Goal: Information Seeking & Learning: Learn about a topic

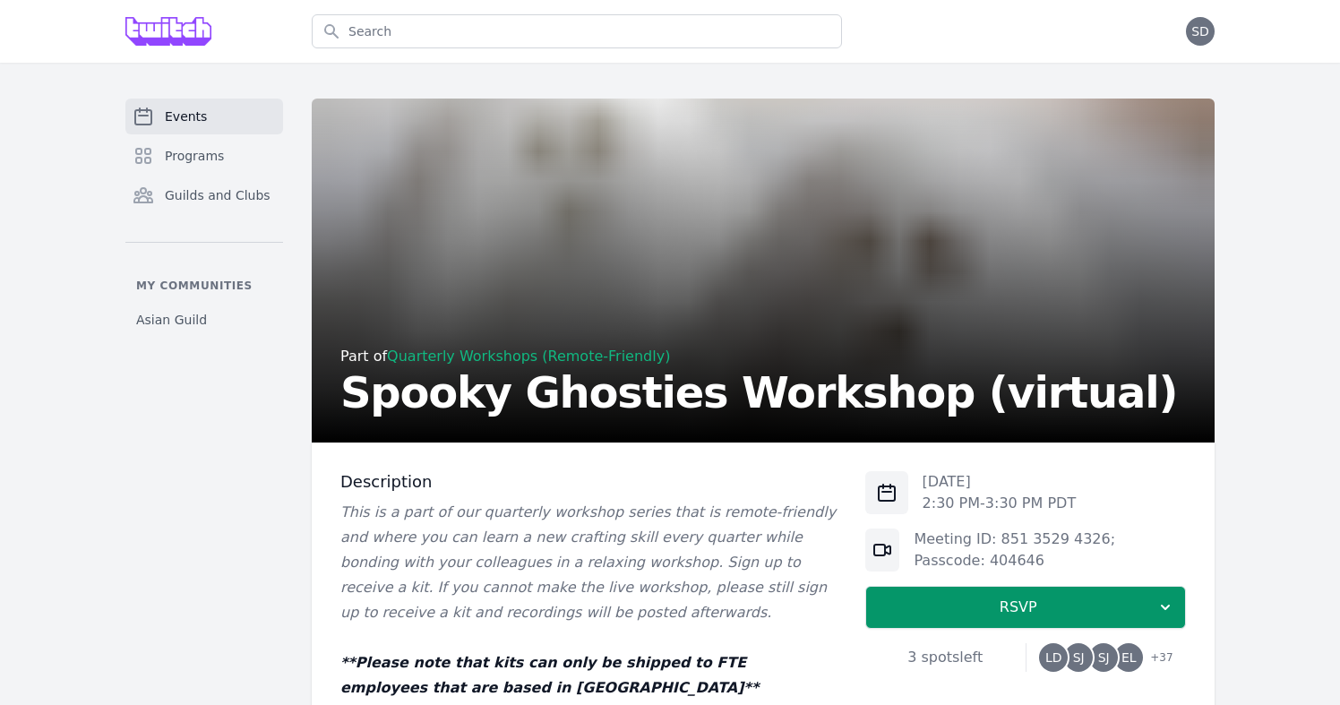
click at [221, 125] on link "Events" at bounding box center [204, 117] width 158 height 36
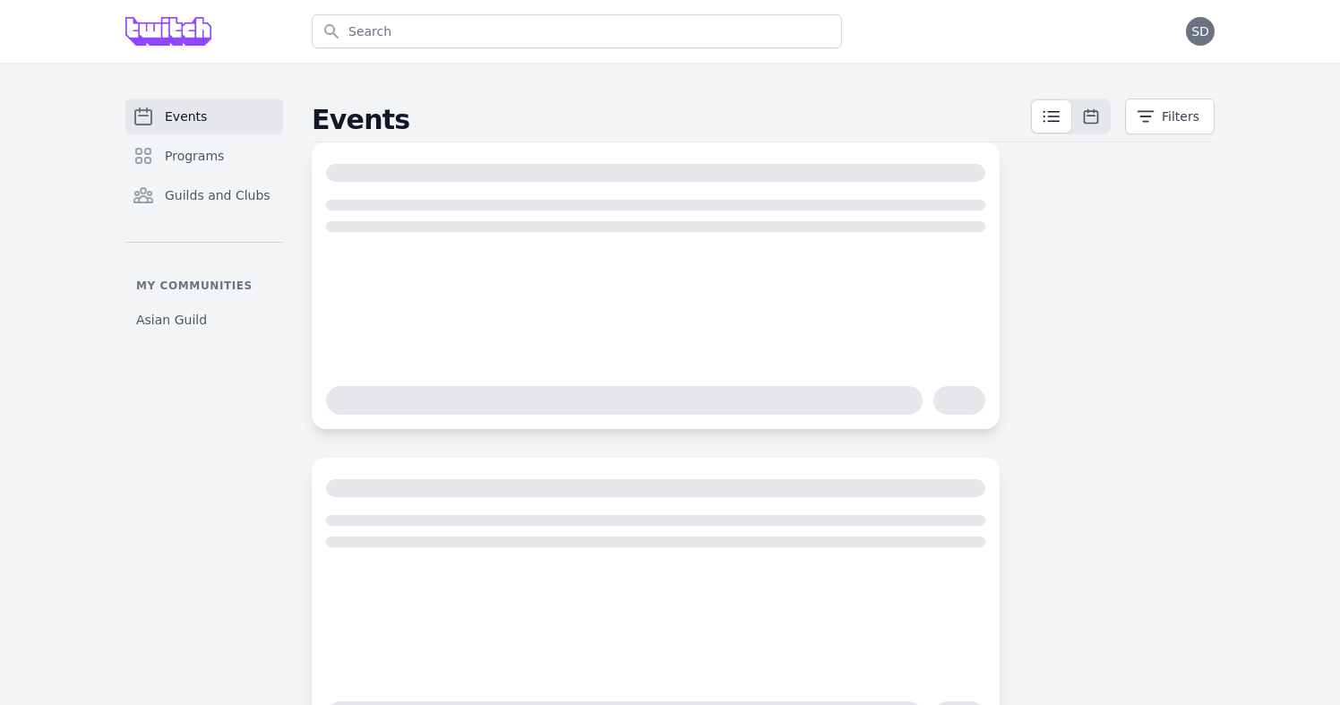
click at [180, 38] on img at bounding box center [168, 31] width 86 height 29
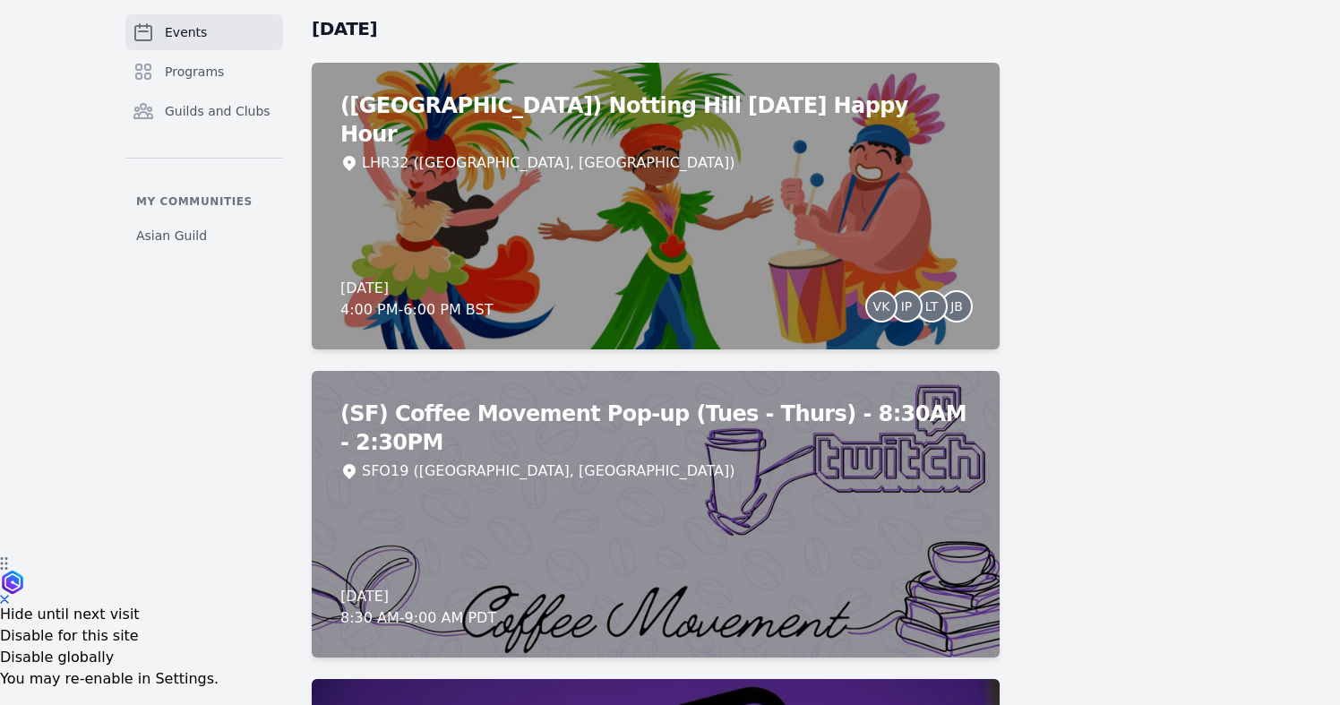
scroll to position [182, 0]
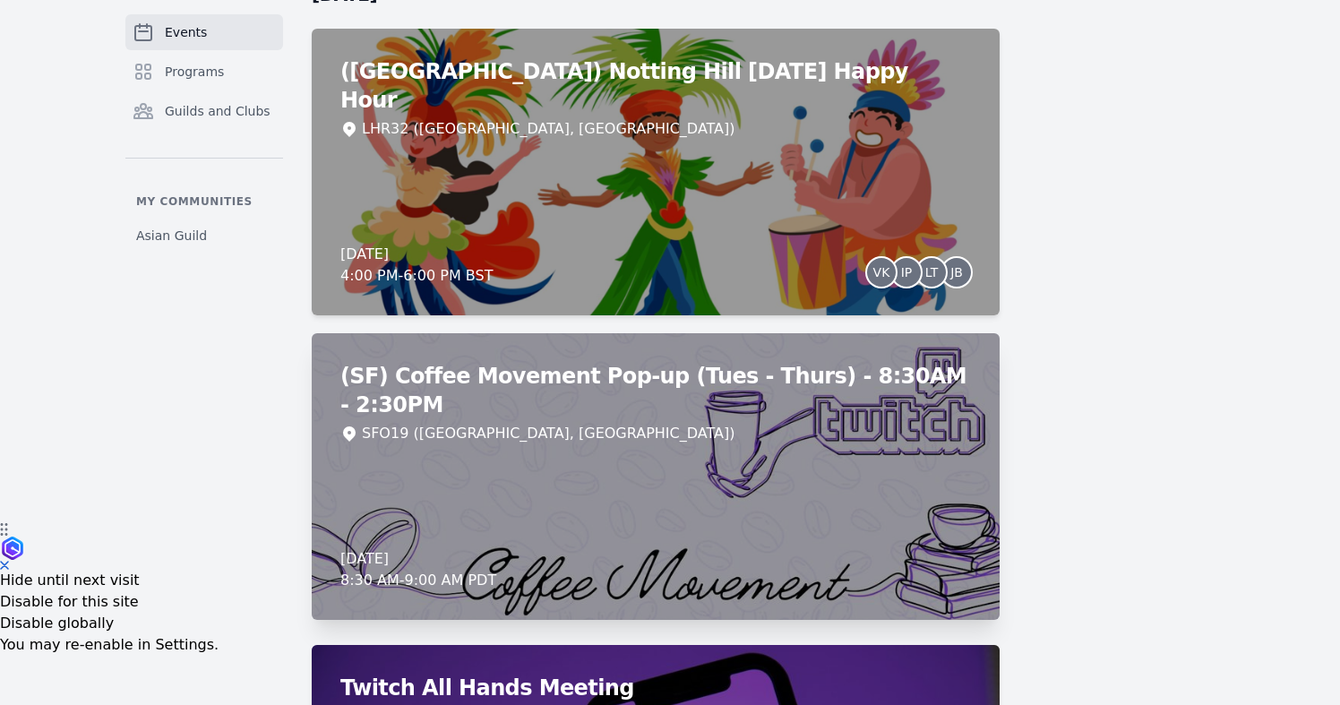
click at [544, 444] on div "(SF) Coffee Movement Pop-up (Tues - Thurs) - 8:30AM - 2:30PM SFO19 ([GEOGRAPHIC…" at bounding box center [656, 476] width 688 height 287
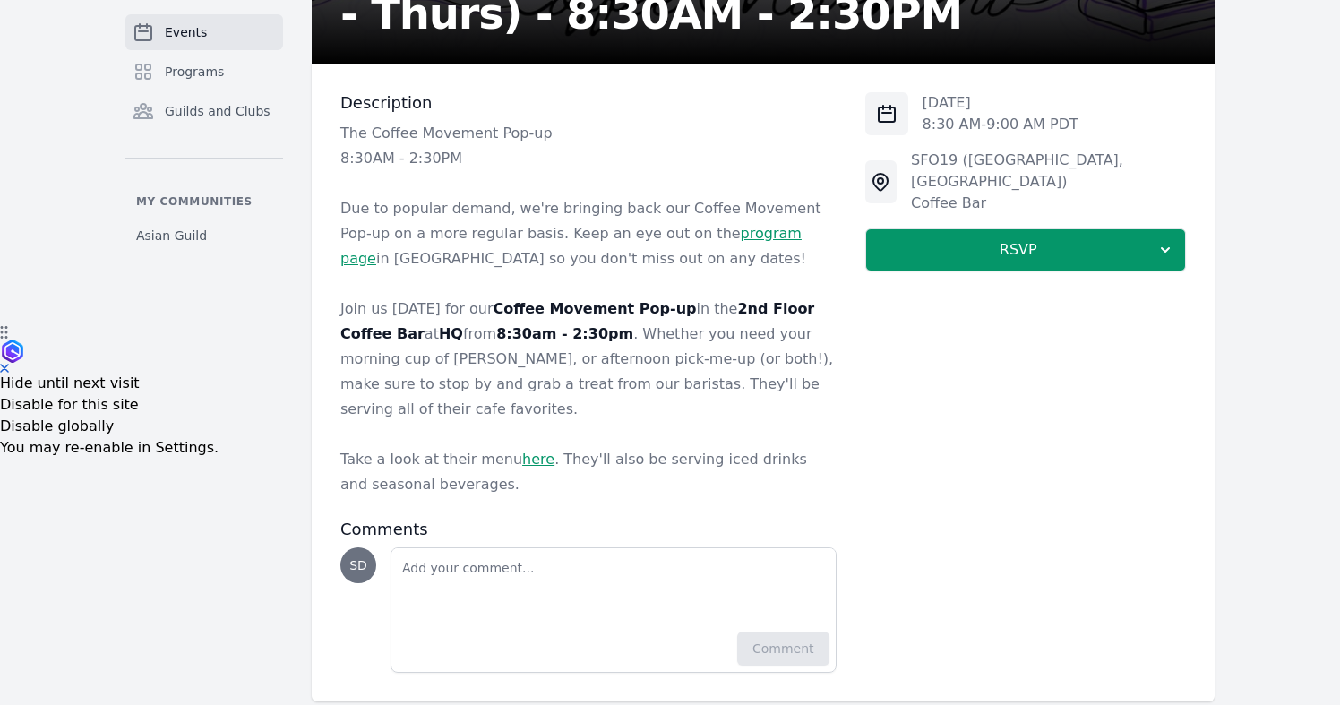
scroll to position [386, 0]
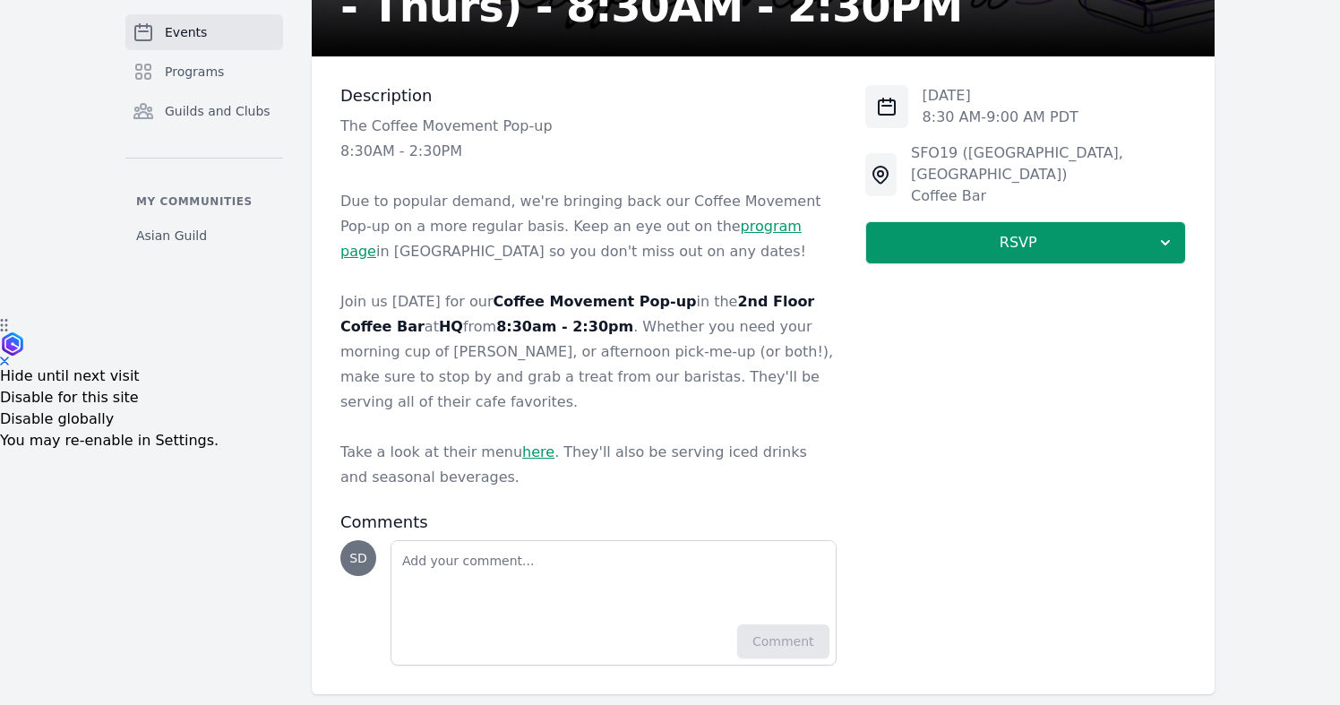
click at [522, 443] on link "here" at bounding box center [538, 451] width 32 height 17
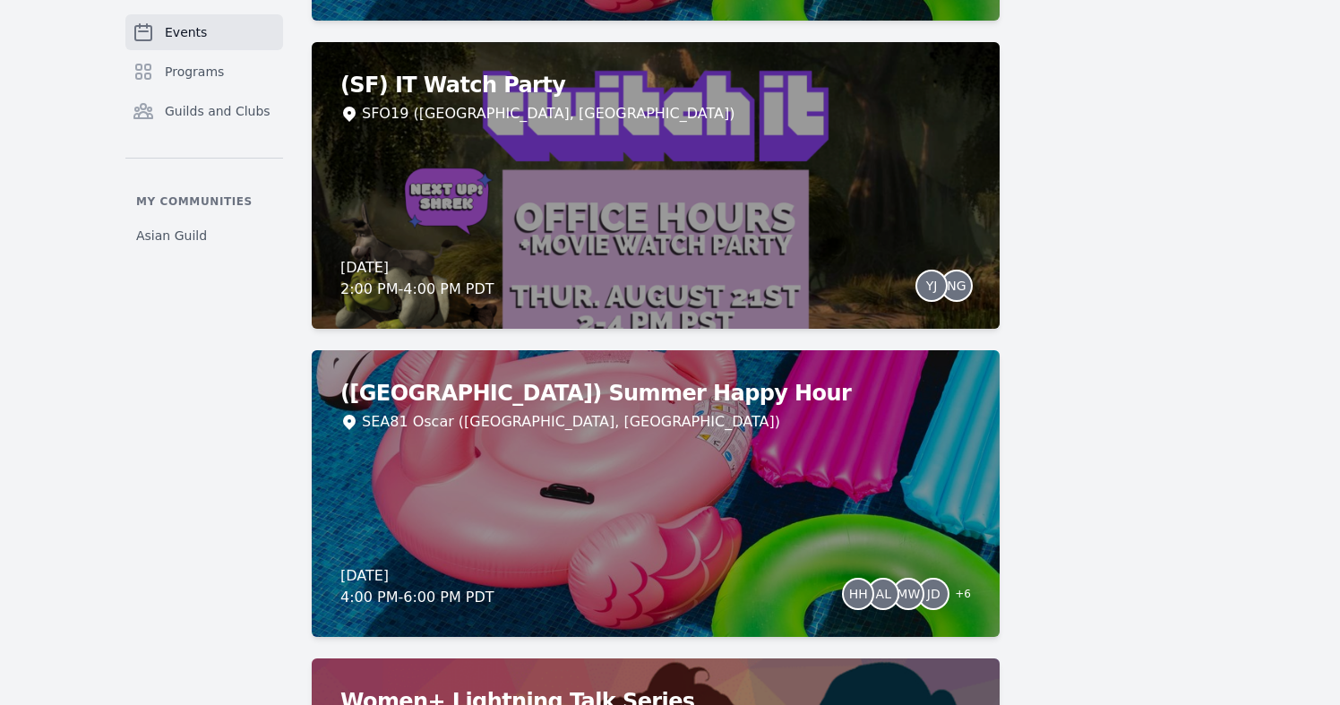
scroll to position [1341, 0]
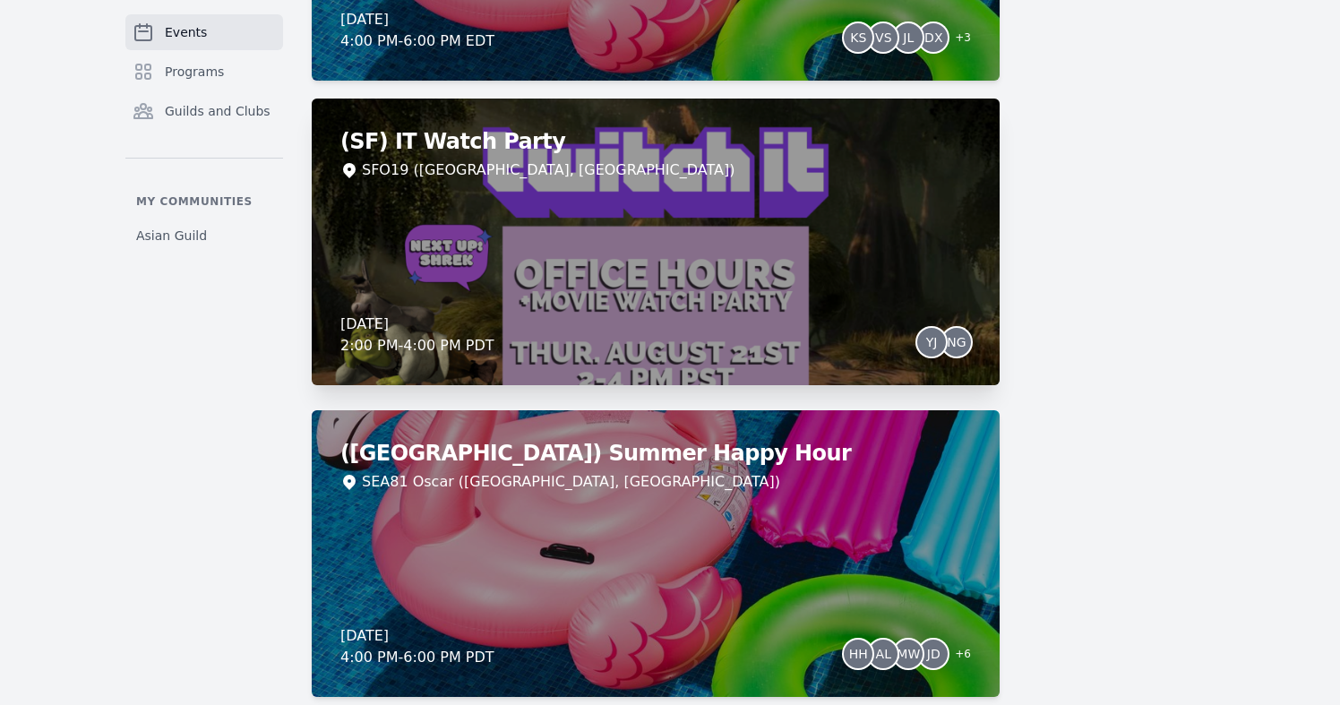
click at [817, 229] on div "(SF) IT Watch Party SFO19 ([GEOGRAPHIC_DATA], [GEOGRAPHIC_DATA]) [DATE] 2:00 PM…" at bounding box center [656, 242] width 688 height 287
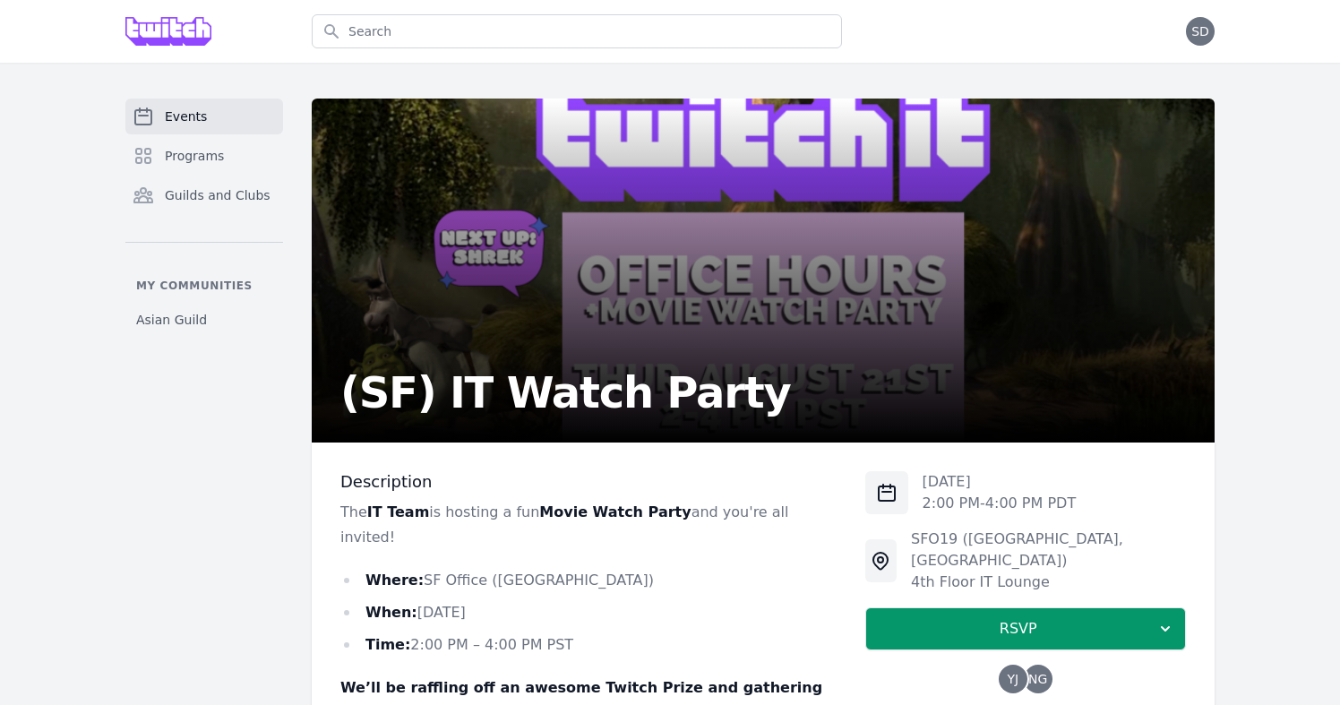
click at [247, 109] on link "Events" at bounding box center [204, 117] width 158 height 36
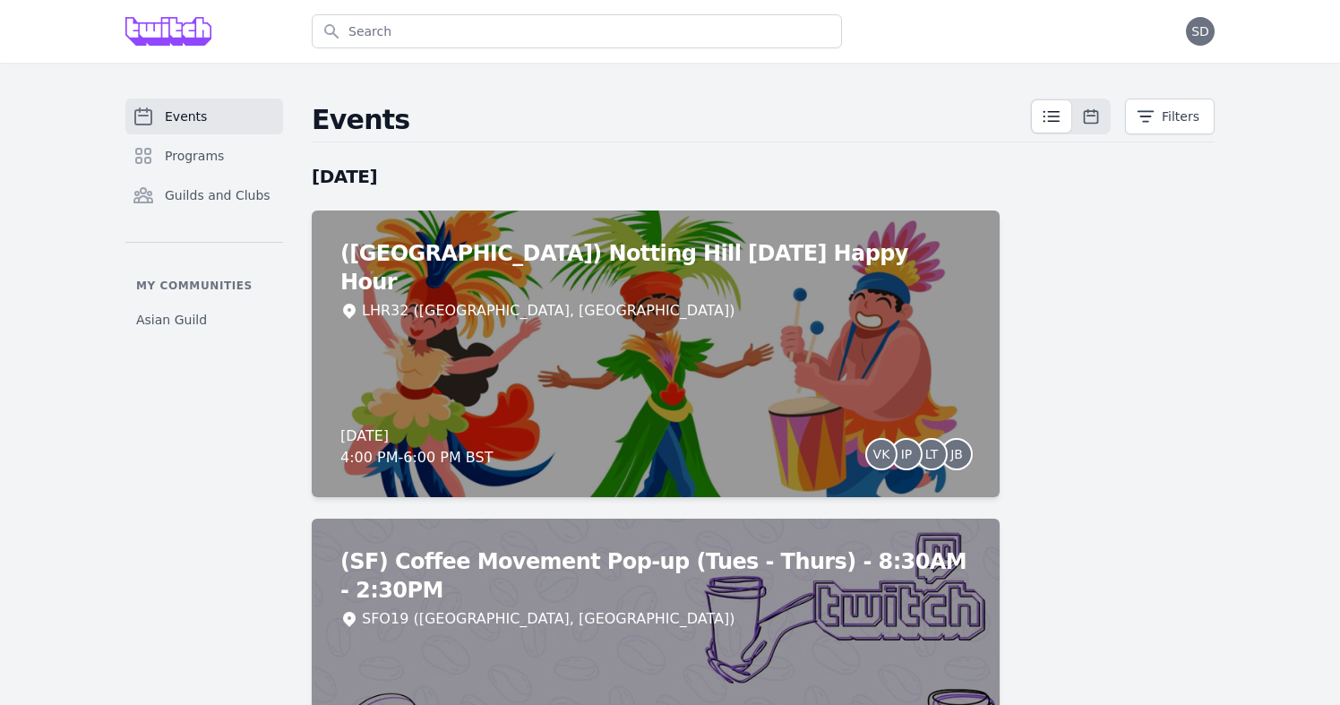
scroll to position [261, 0]
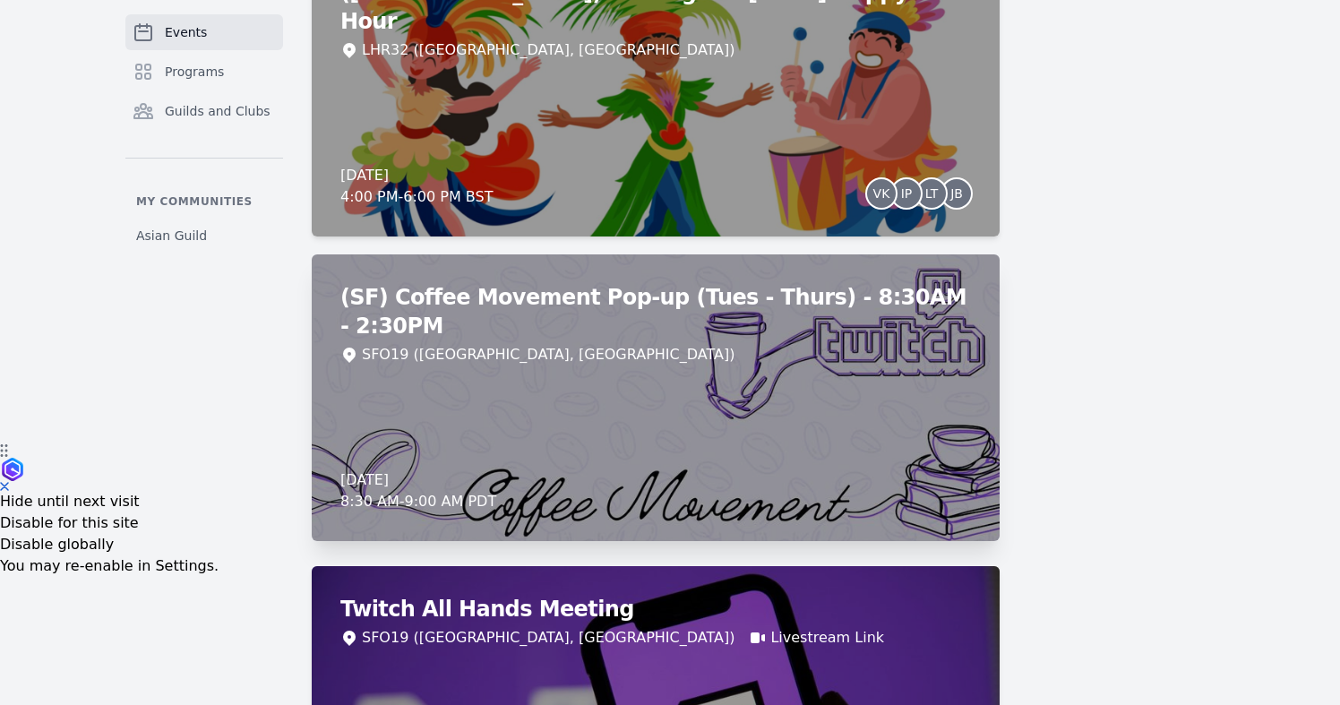
click at [909, 409] on div "(SF) Coffee Movement Pop-up (Tues - Thurs) - 8:30AM - 2:30PM SFO19 ([GEOGRAPHIC…" at bounding box center [656, 397] width 688 height 287
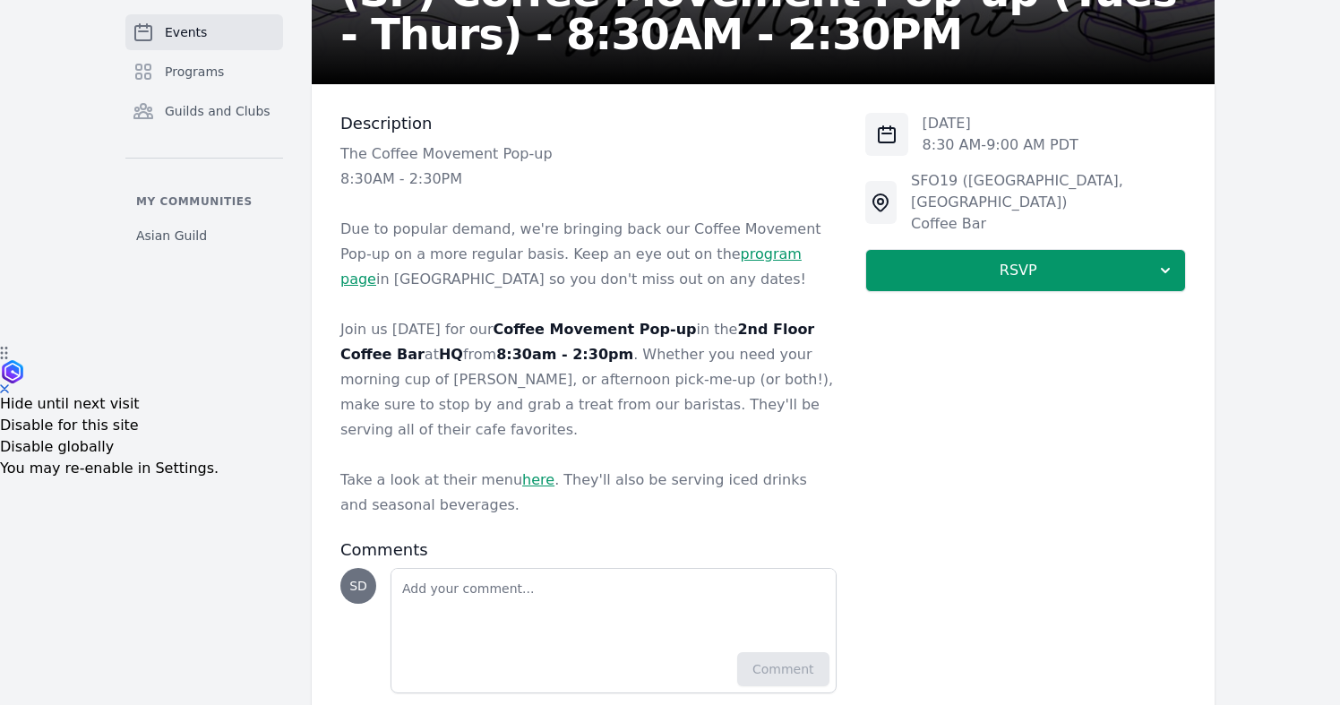
scroll to position [386, 0]
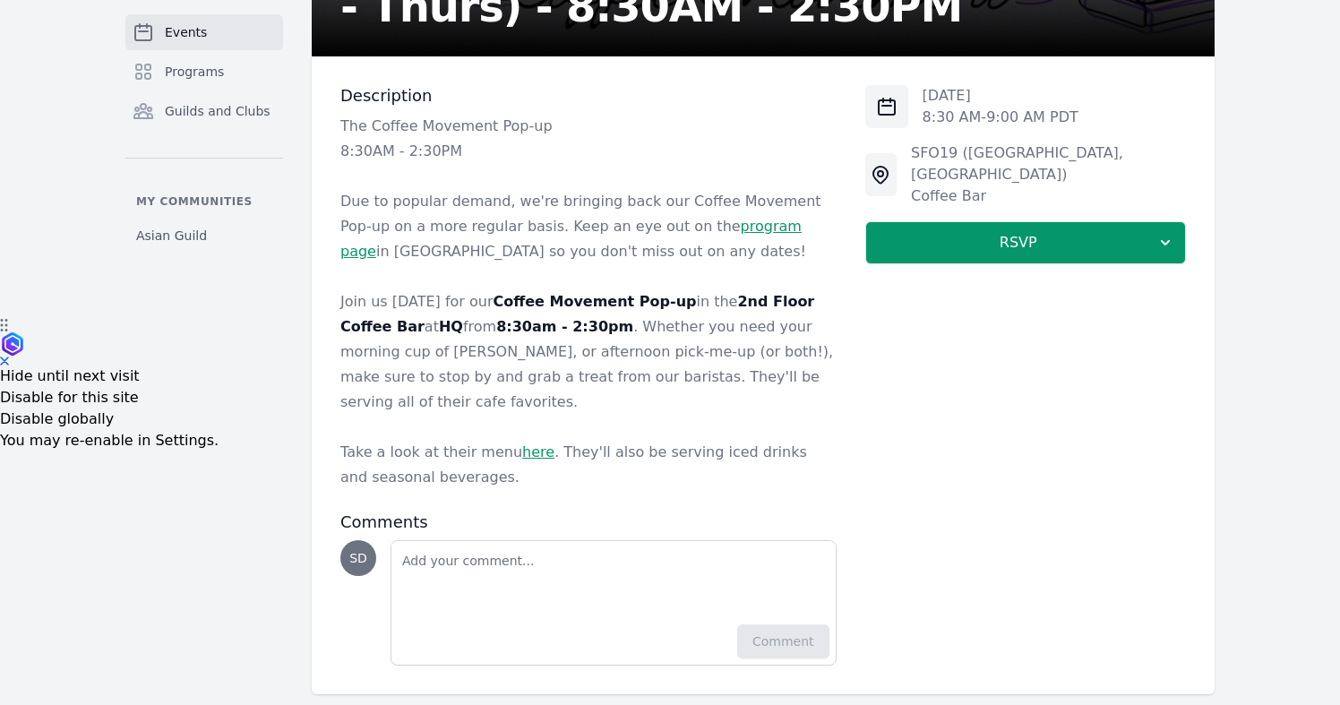
click at [530, 443] on link "here" at bounding box center [538, 451] width 32 height 17
